Goal: Information Seeking & Learning: Learn about a topic

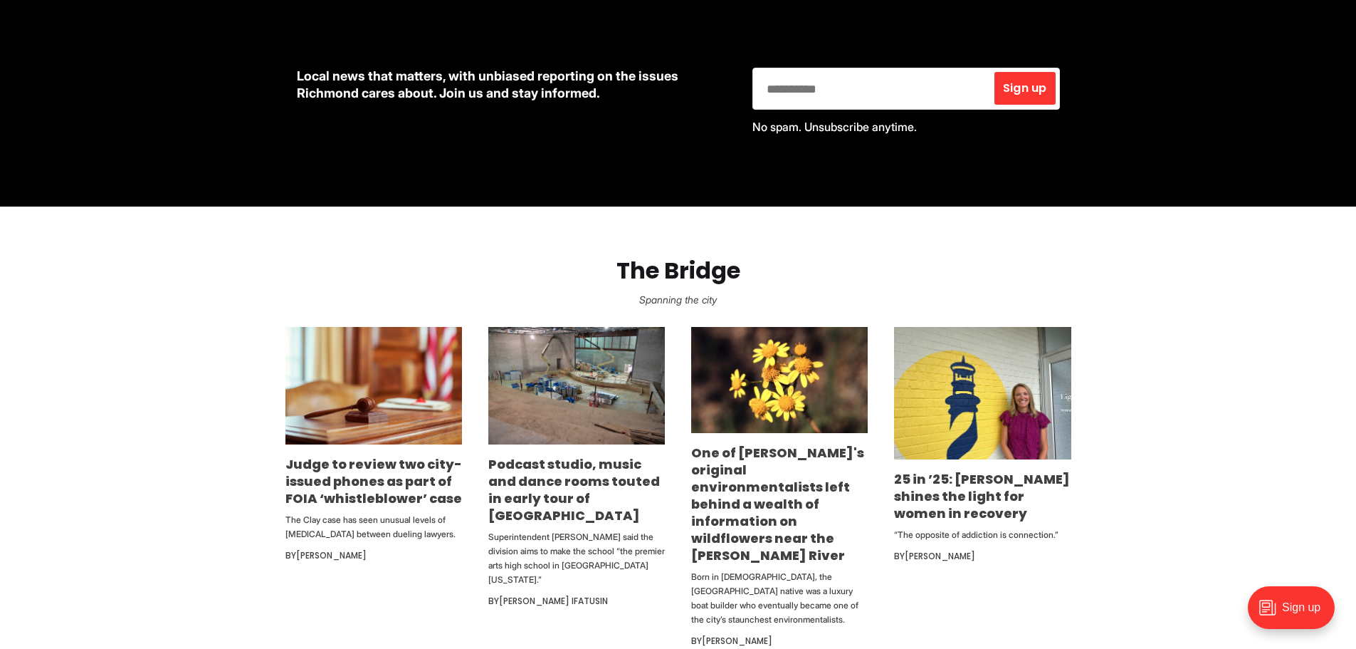
scroll to position [854, 0]
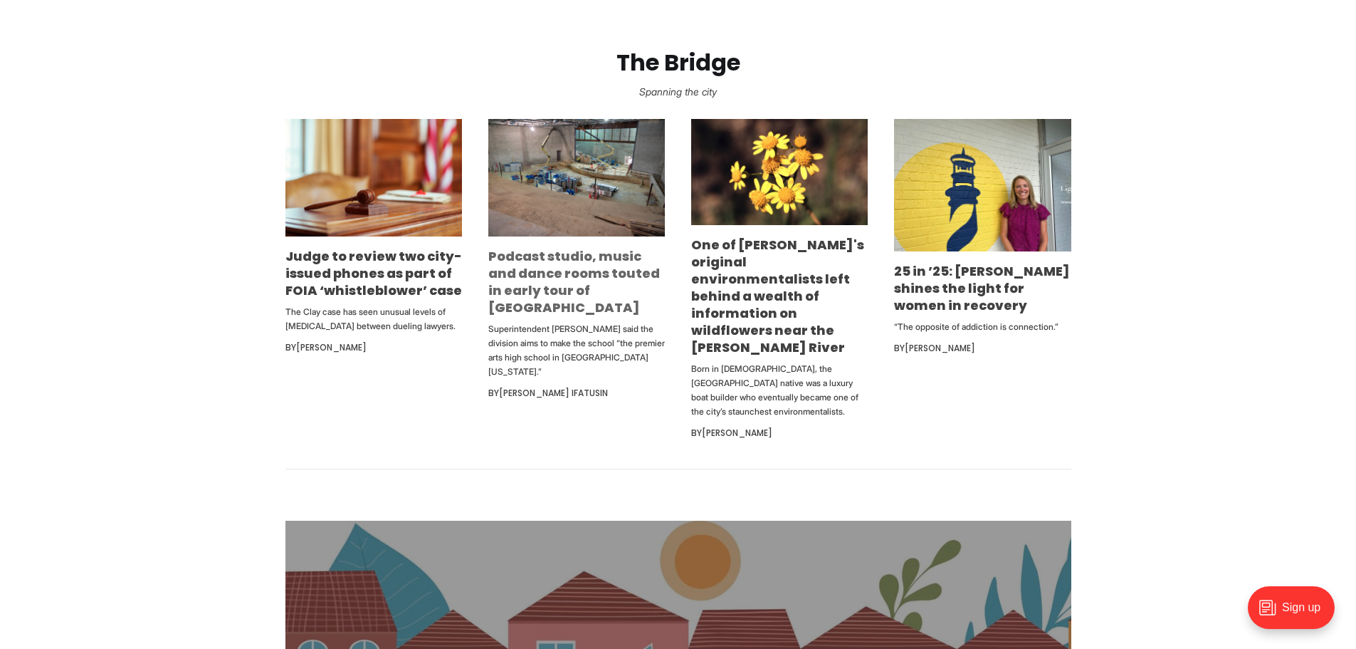
click at [515, 279] on link "Podcast studio, music and dance rooms touted in early tour of [GEOGRAPHIC_DATA]" at bounding box center [574, 281] width 172 height 69
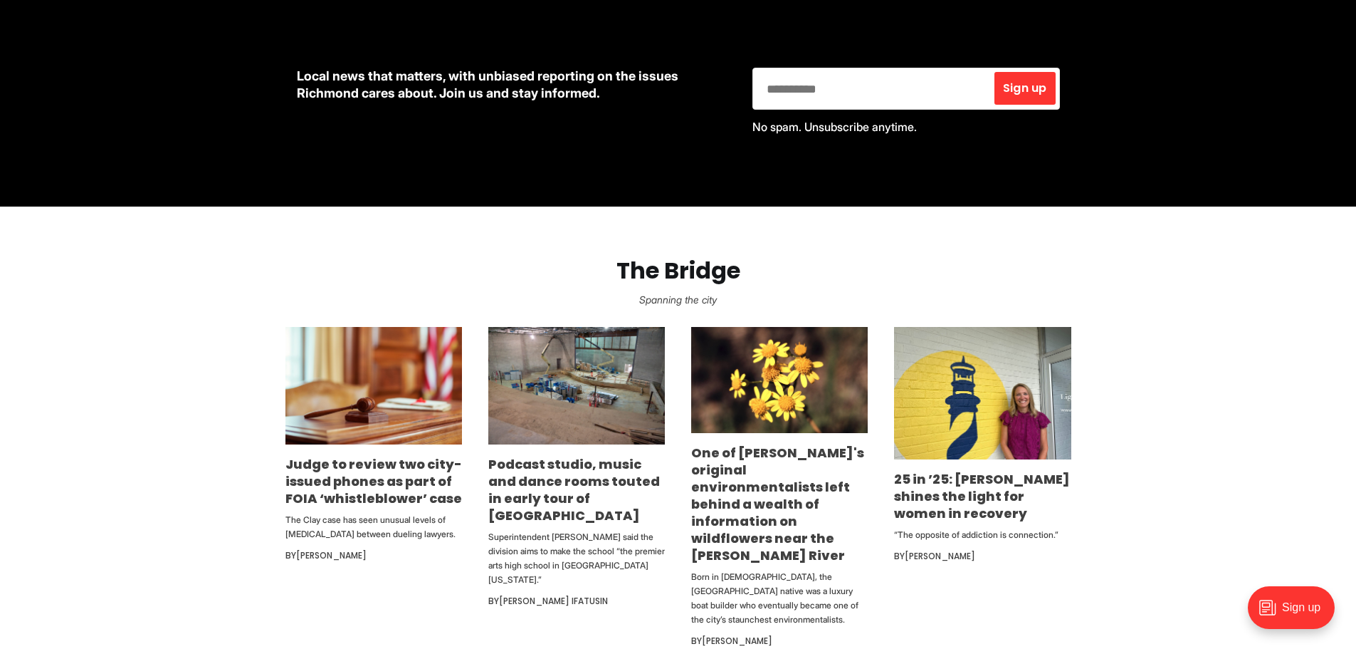
scroll to position [641, 0]
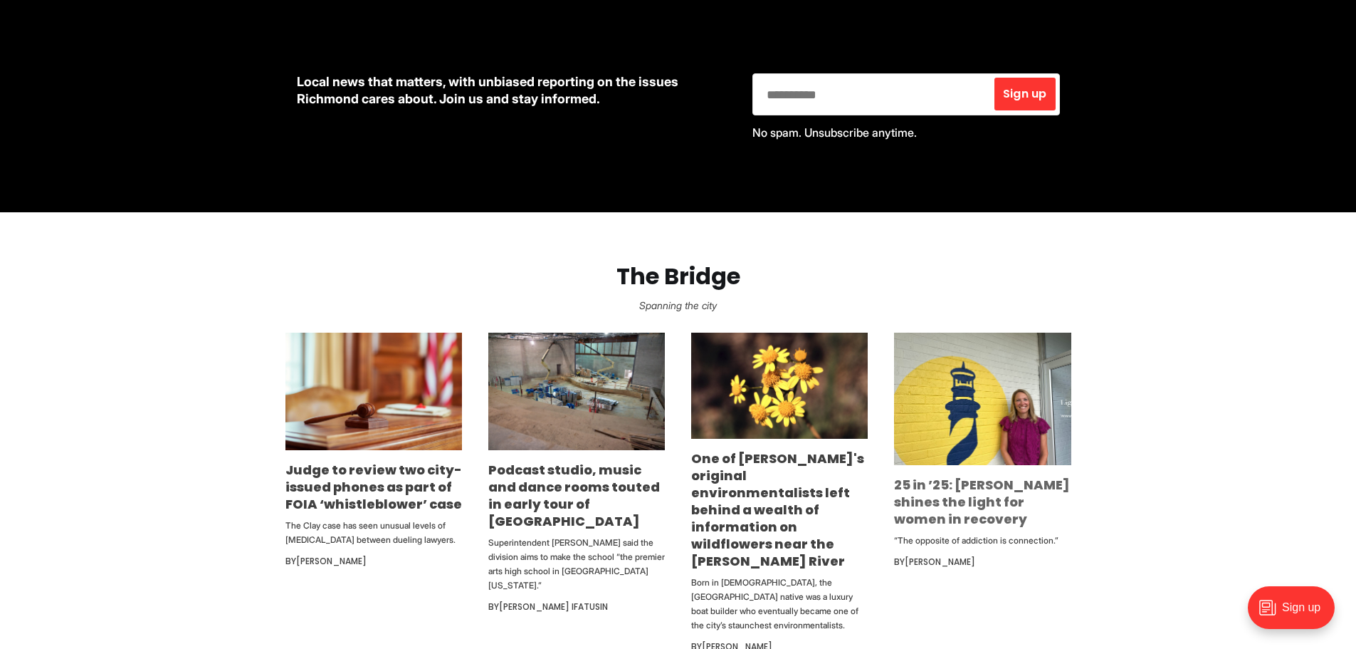
click at [952, 487] on link "25 in ’25: [PERSON_NAME] shines the light for women in recovery" at bounding box center [982, 502] width 176 height 52
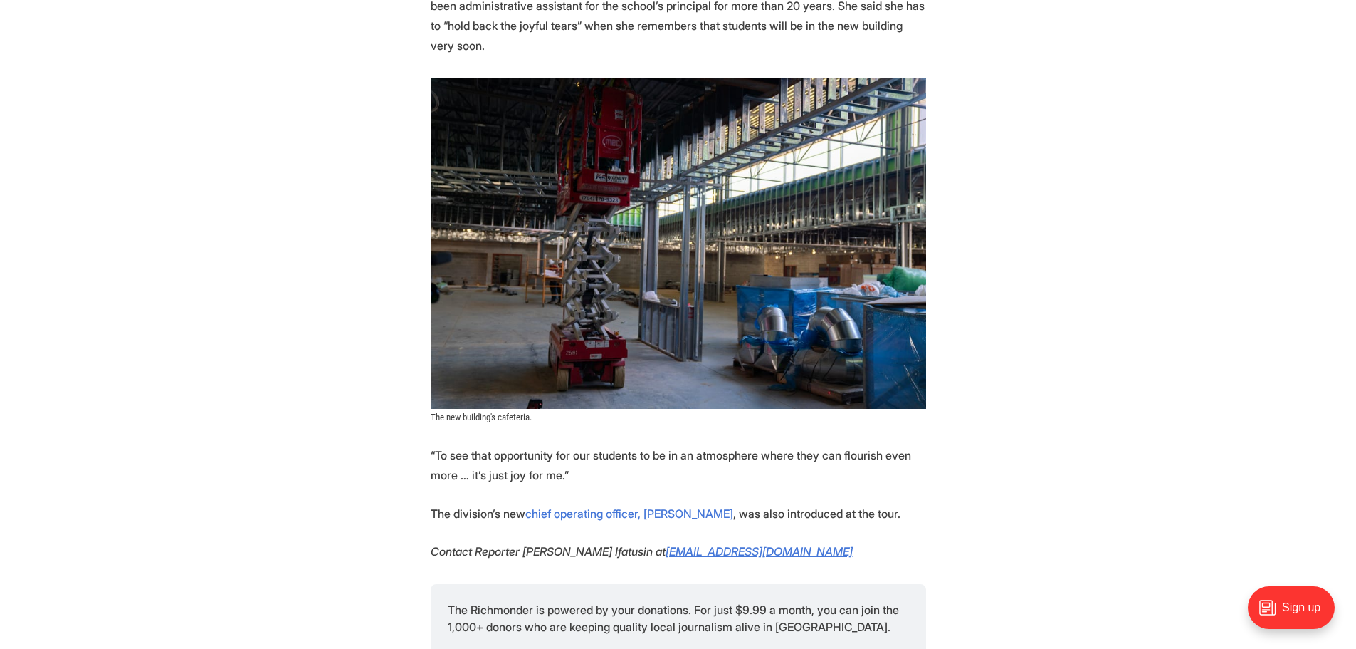
scroll to position [3133, 0]
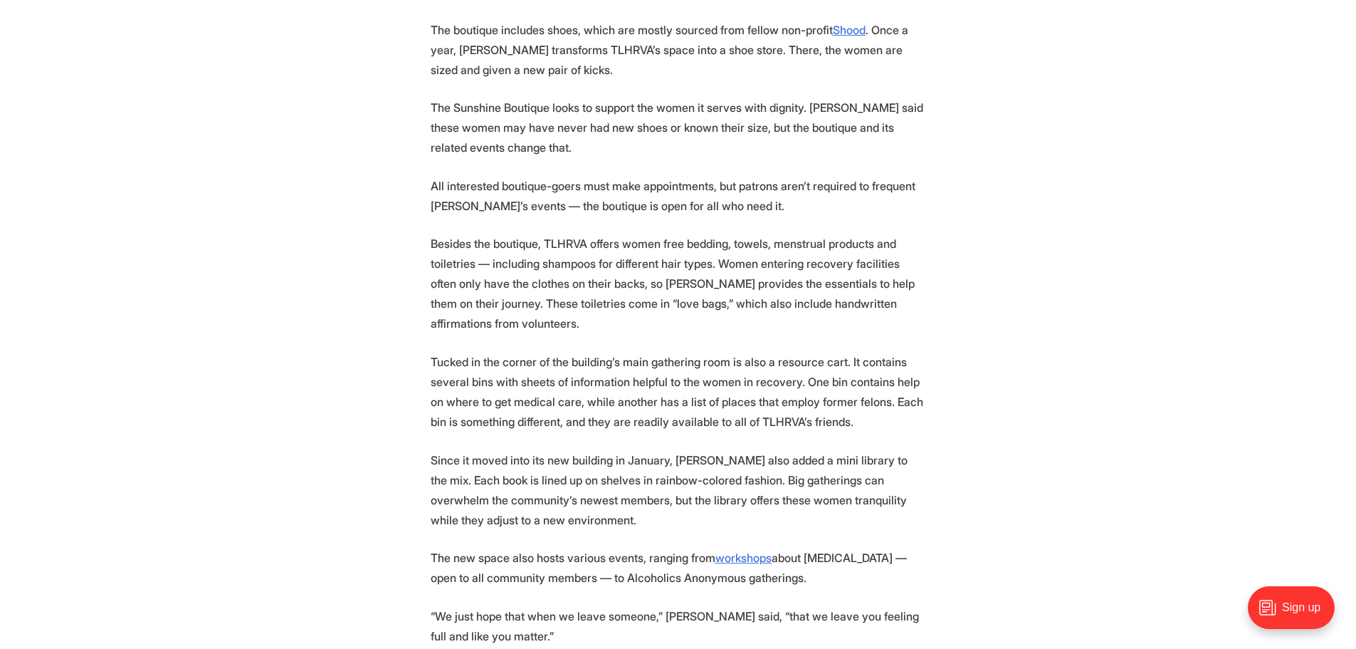
scroll to position [2278, 0]
